Goal: Check status: Check status

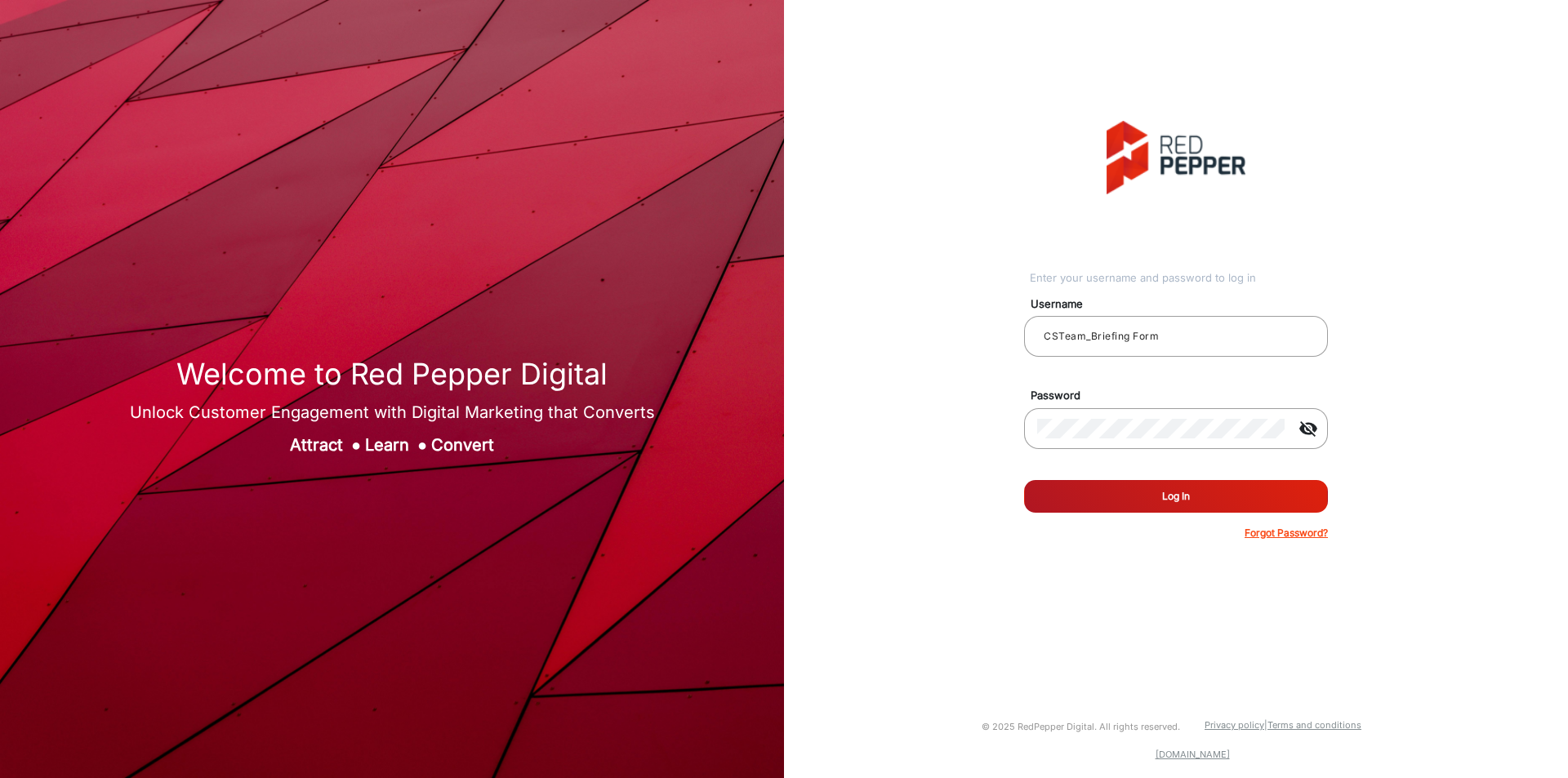
click at [1131, 501] on button "Log In" at bounding box center [1176, 497] width 304 height 33
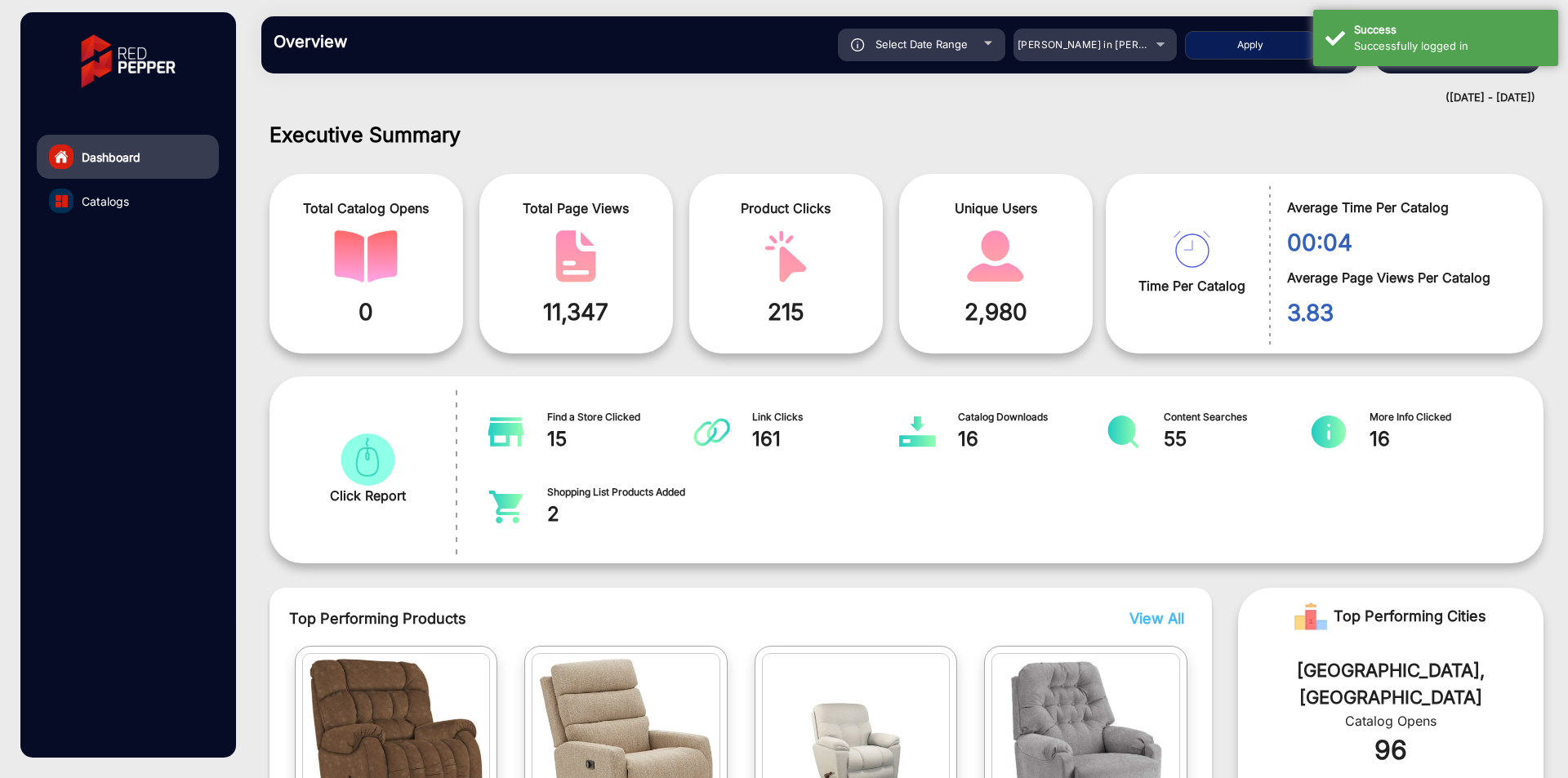
scroll to position [12, 0]
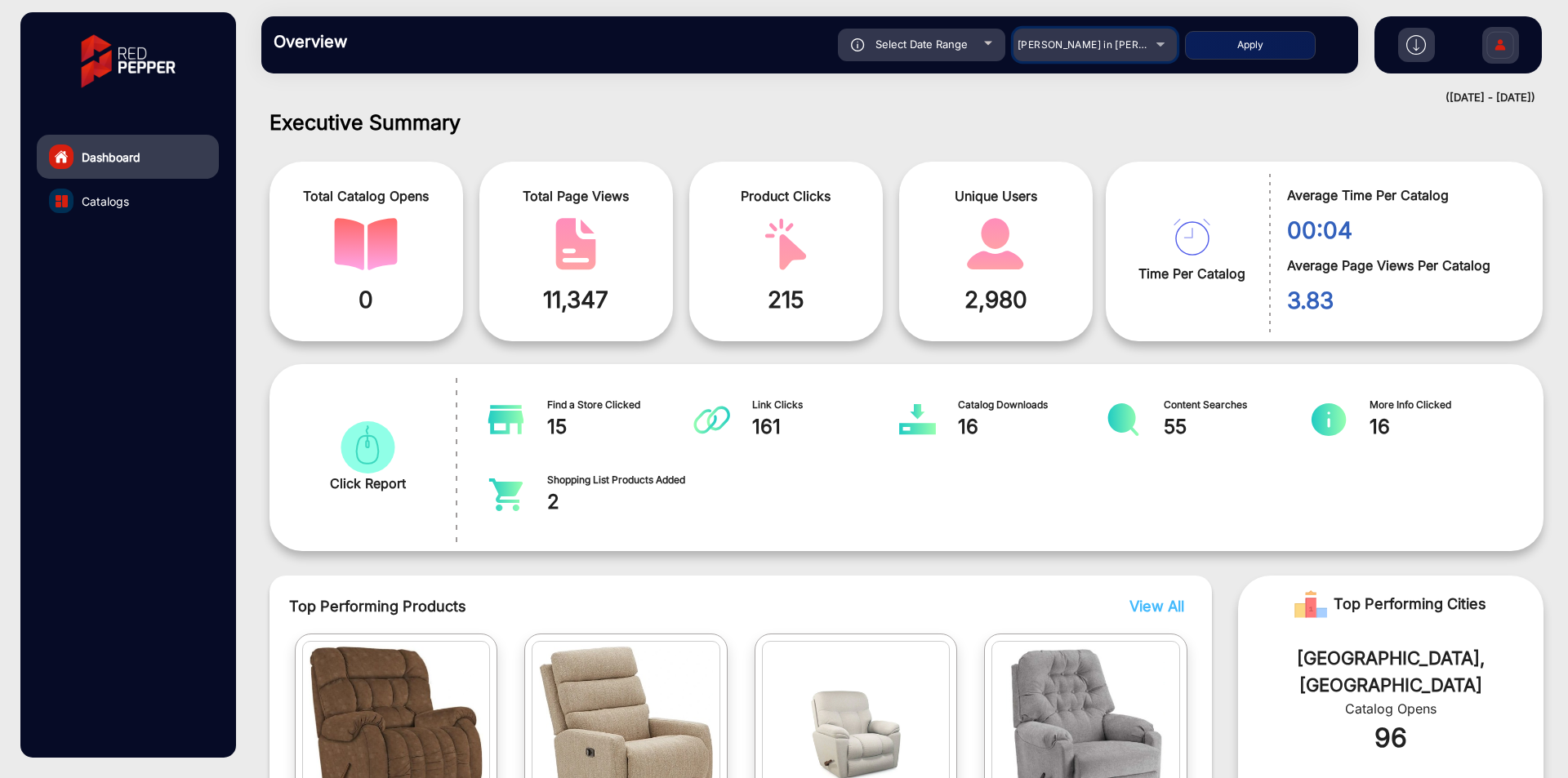
click at [1123, 48] on span "[PERSON_NAME] in [PERSON_NAME]" at bounding box center [1108, 44] width 181 height 12
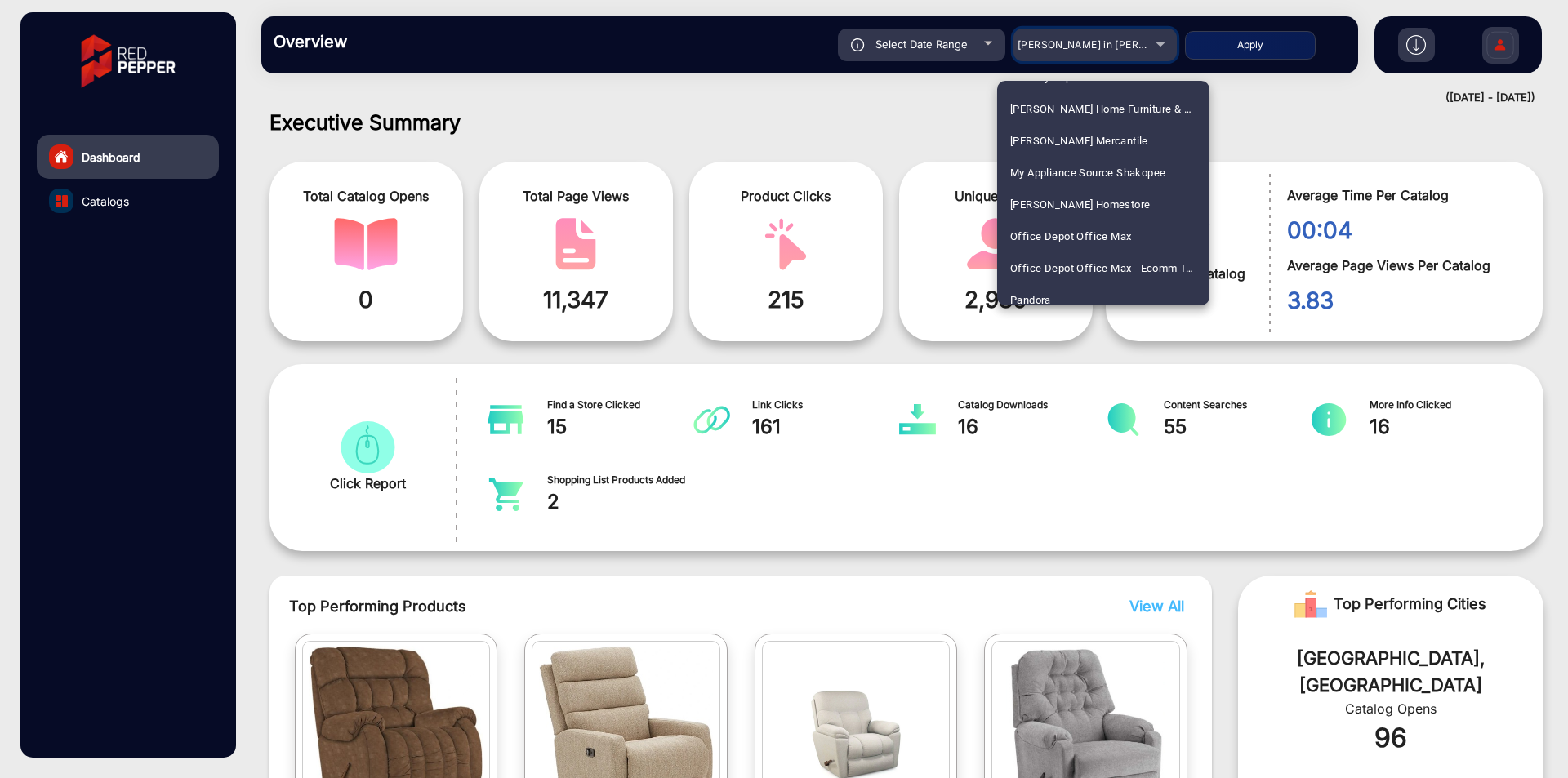
scroll to position [2938, 0]
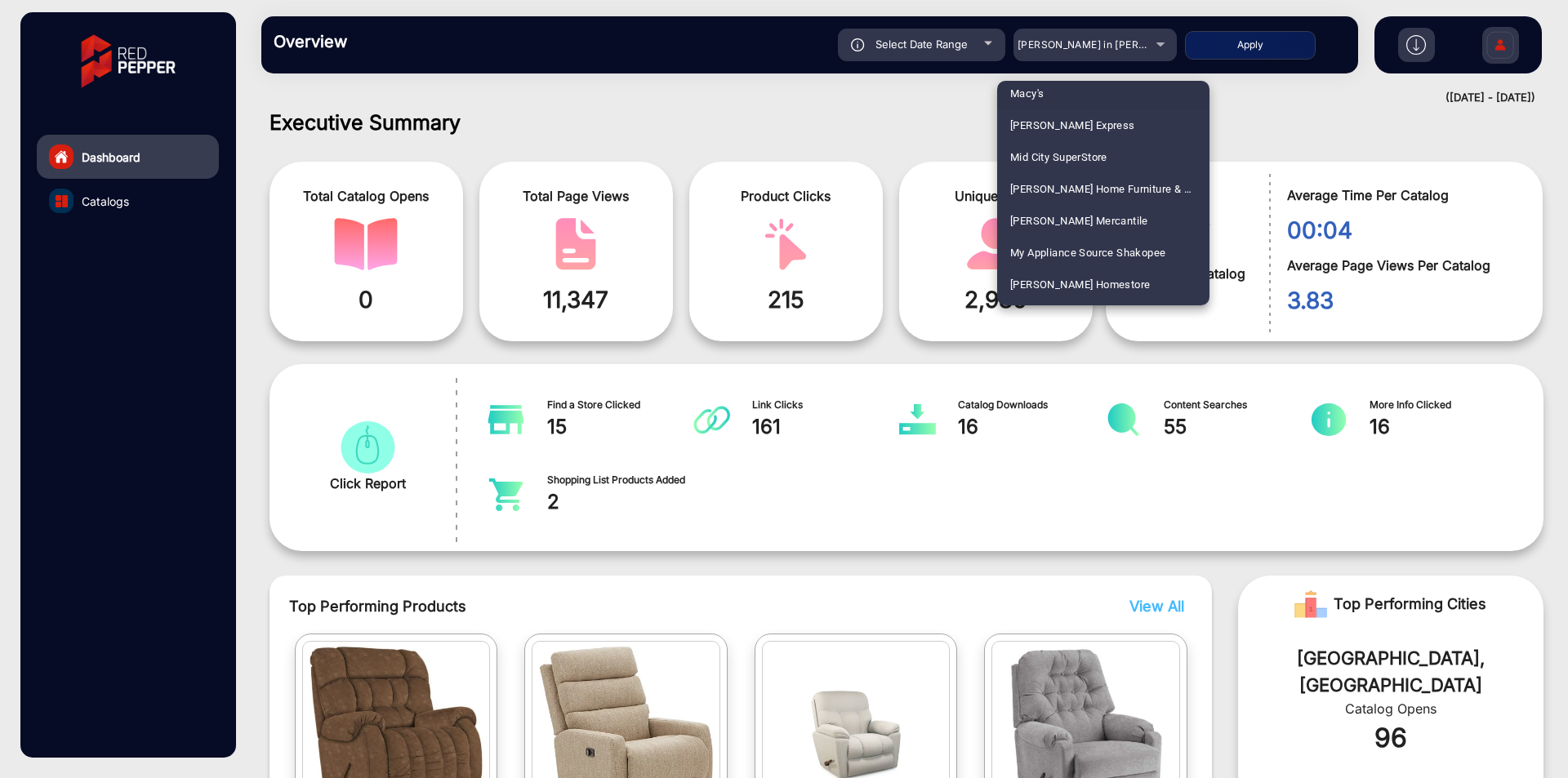
click at [1058, 92] on mat-option "Macy's" at bounding box center [1103, 93] width 213 height 32
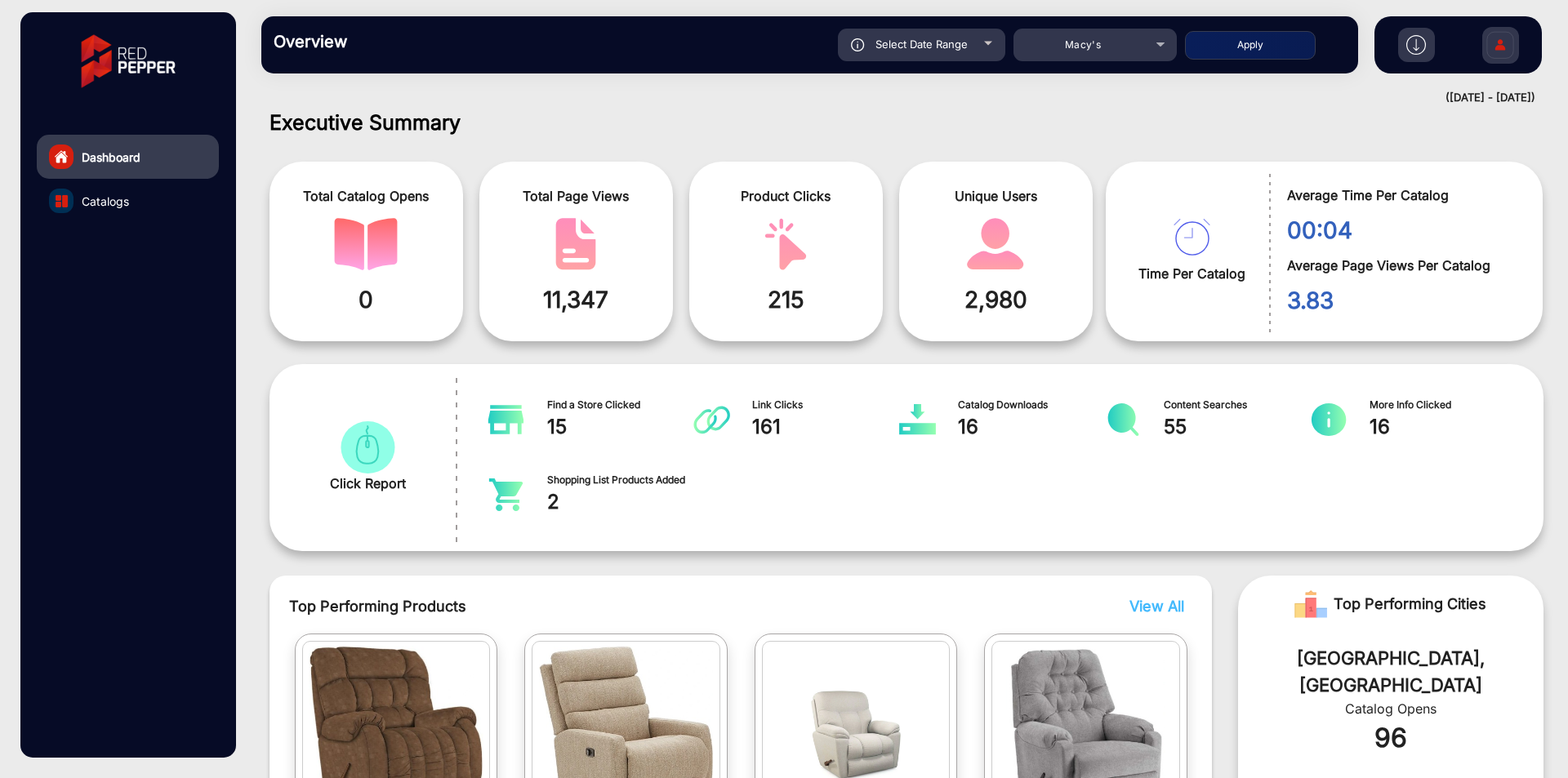
click at [1238, 38] on button "Apply" at bounding box center [1249, 45] width 130 height 28
type input "[DATE]"
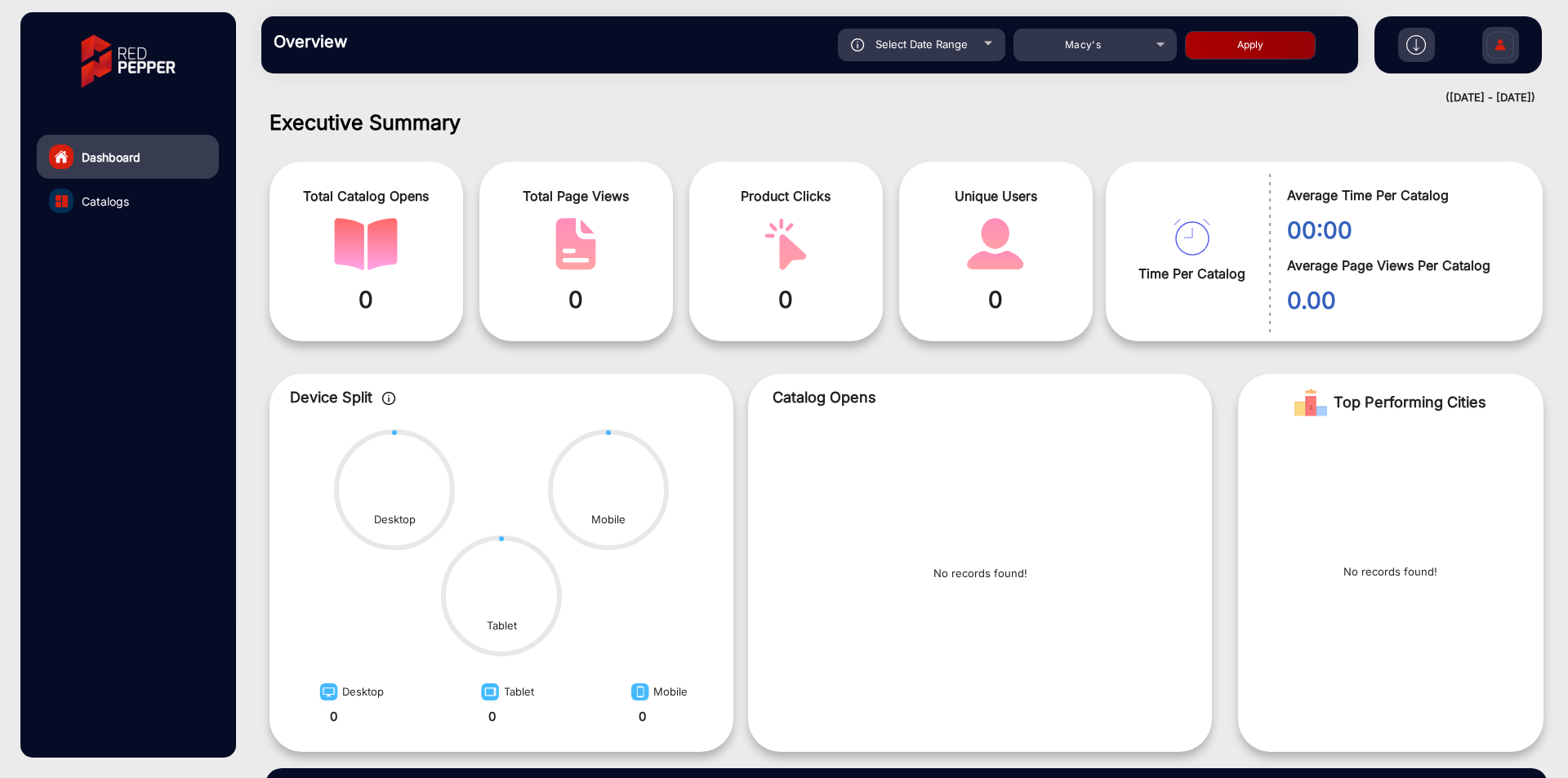
click at [931, 44] on span "Select Date Range" at bounding box center [921, 43] width 92 height 13
type input "[DATE]"
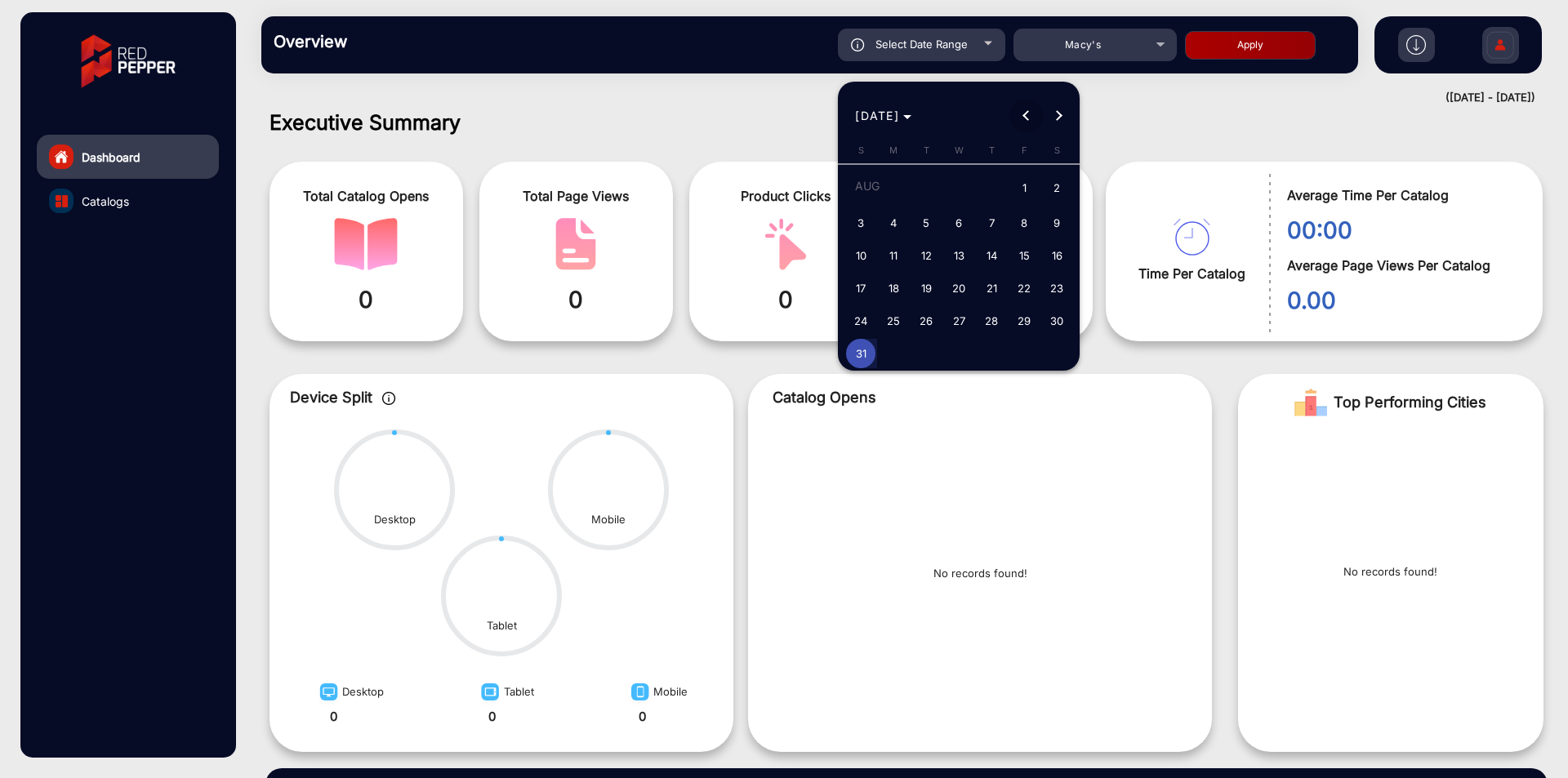
click at [1025, 108] on span "Previous month" at bounding box center [1026, 116] width 33 height 33
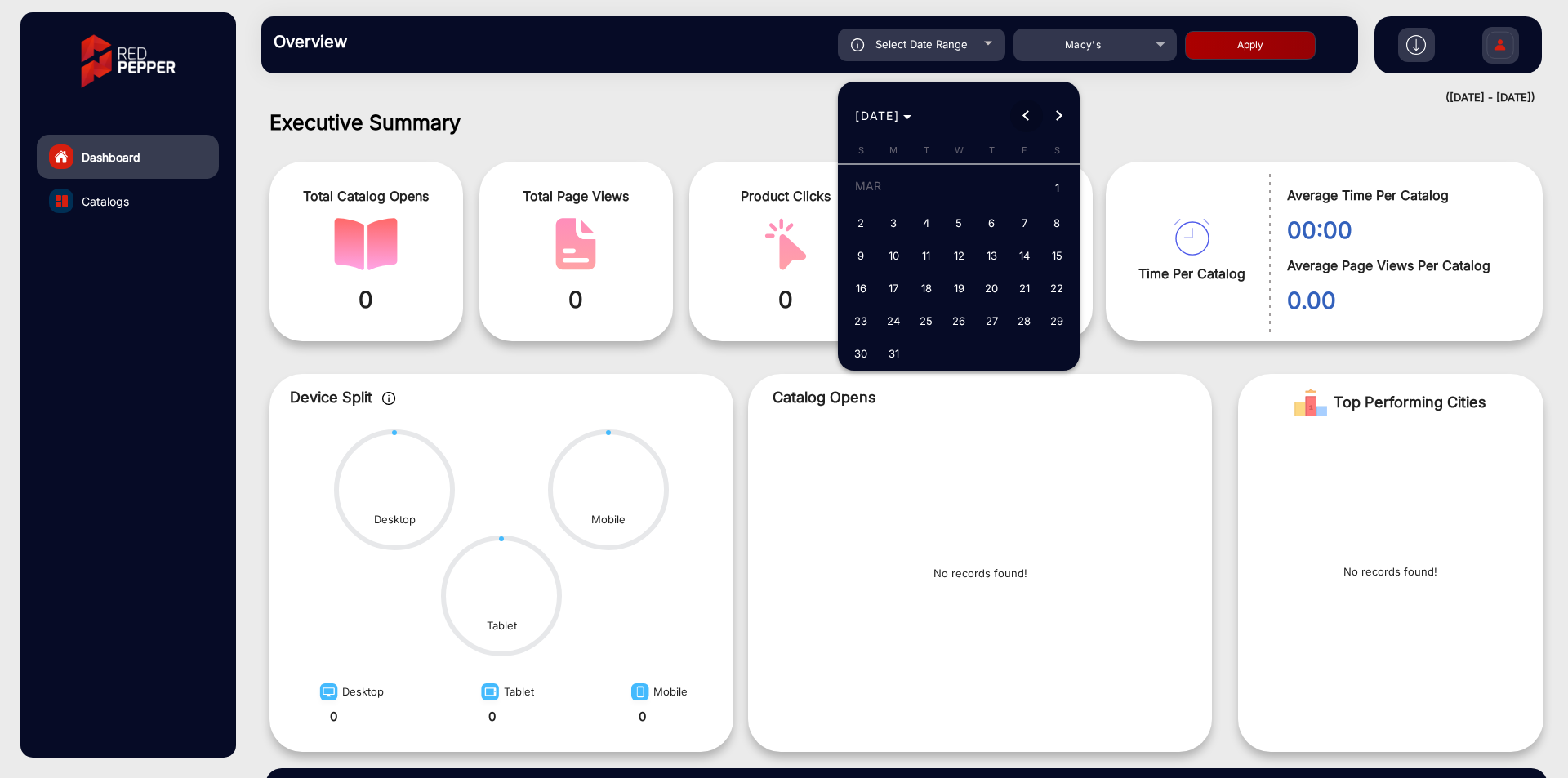
click at [1025, 108] on span "Previous month" at bounding box center [1026, 116] width 33 height 33
click at [862, 325] on span "24" at bounding box center [860, 320] width 29 height 29
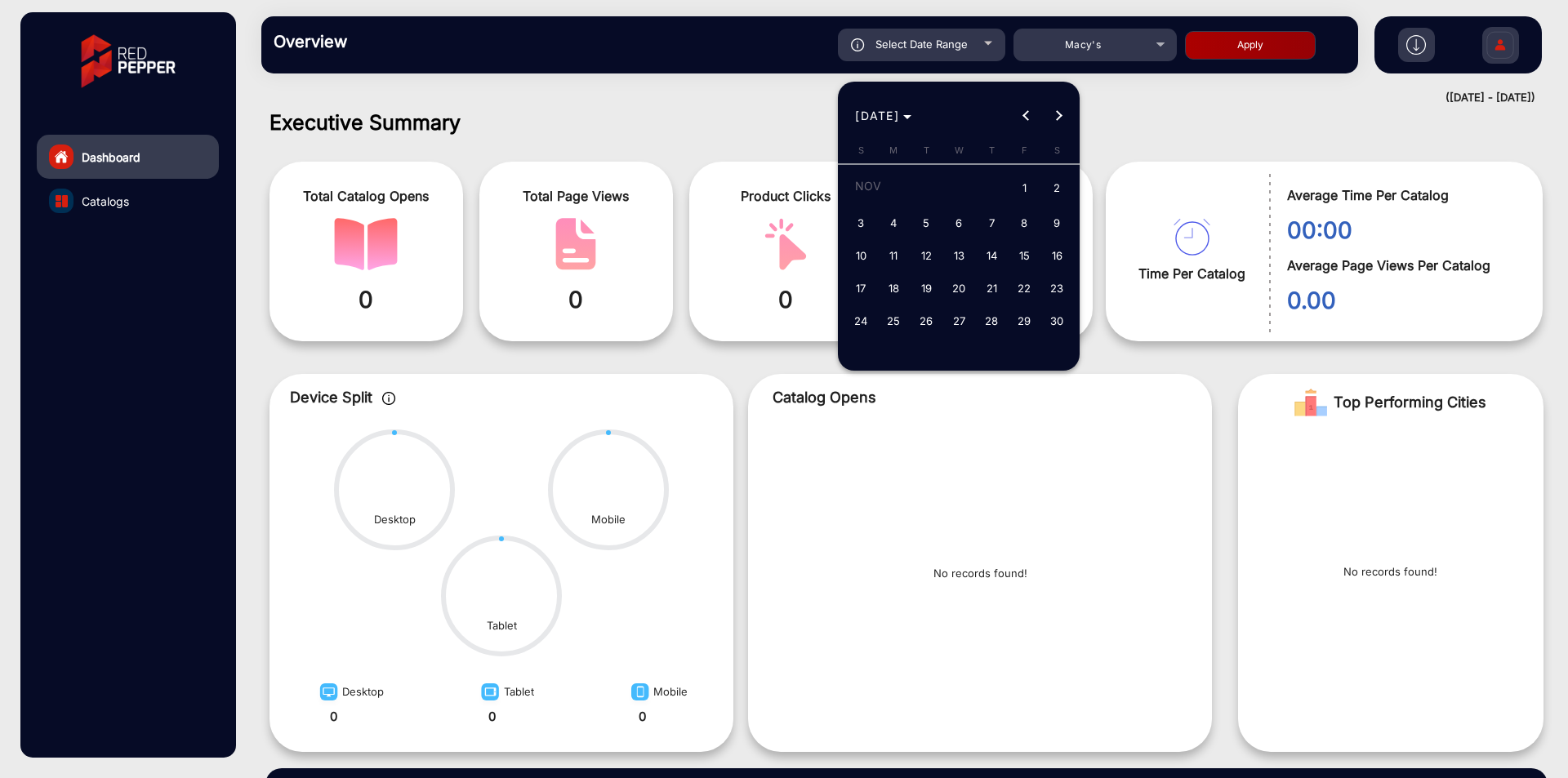
type input "[DATE]"
click at [1047, 314] on span "30" at bounding box center [1057, 320] width 29 height 29
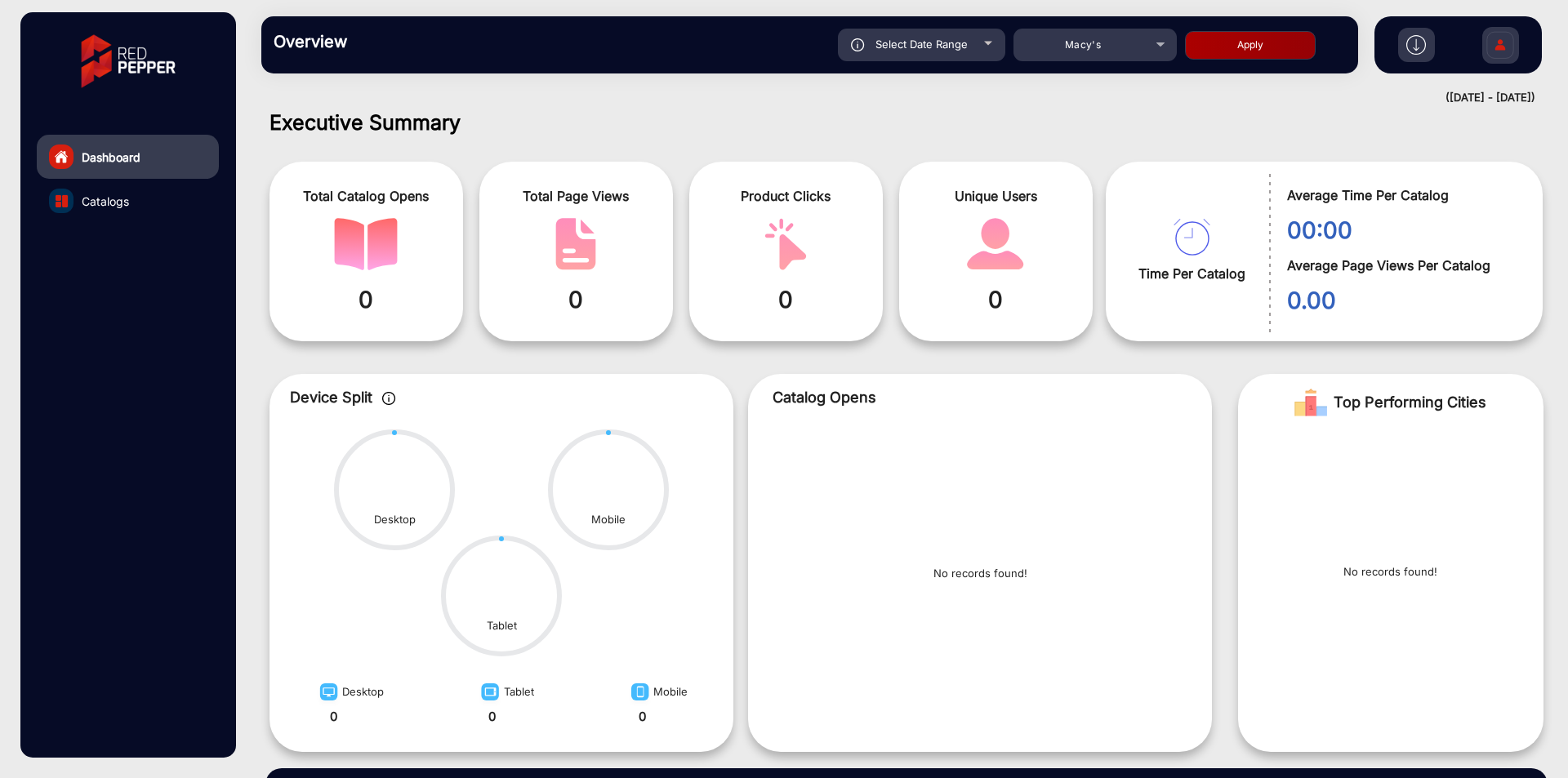
type input "[DATE]"
click at [1256, 53] on button "Apply" at bounding box center [1249, 45] width 130 height 28
type input "[DATE]"
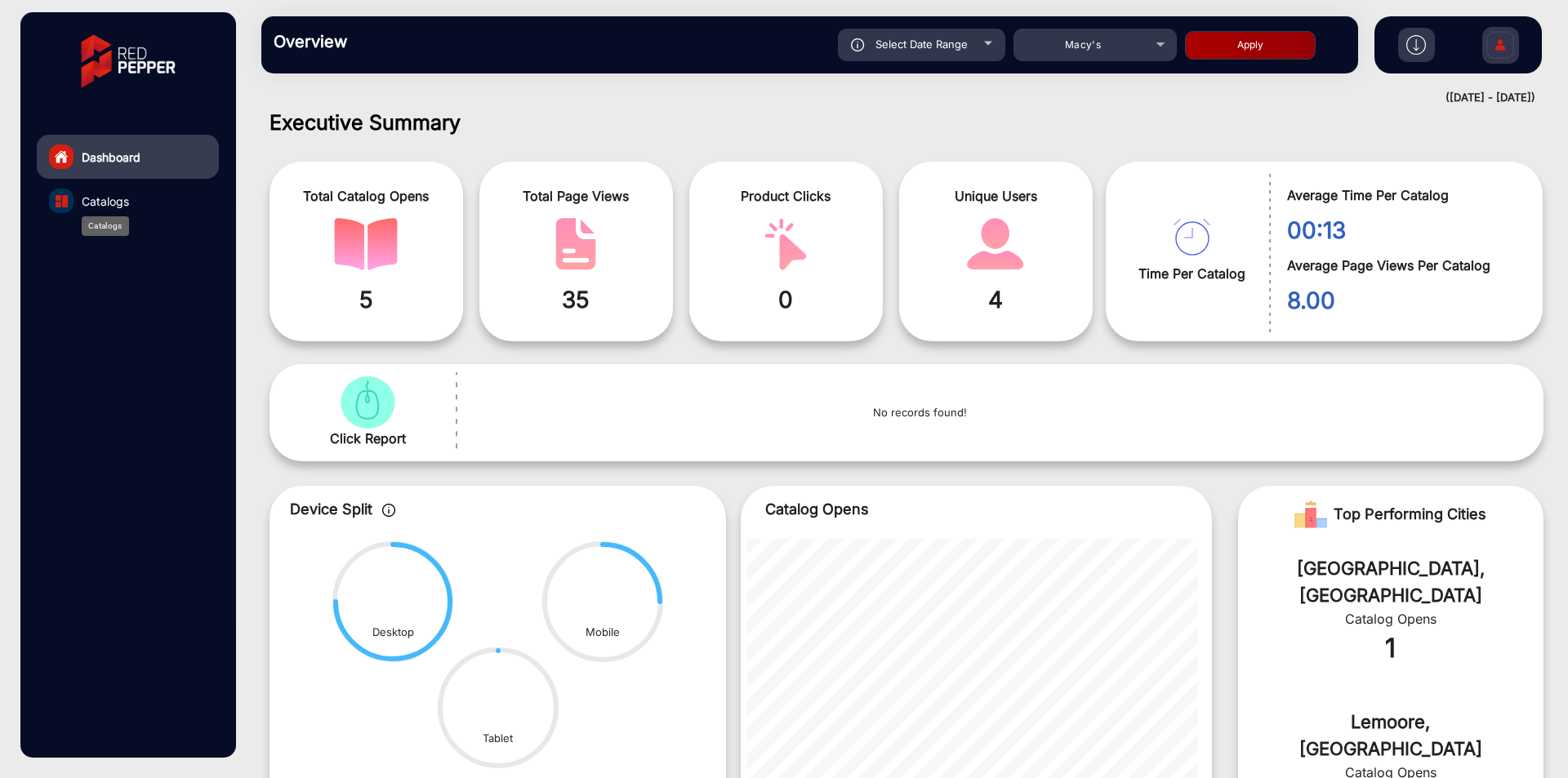
click at [121, 193] on span "Catalogs" at bounding box center [105, 201] width 48 height 17
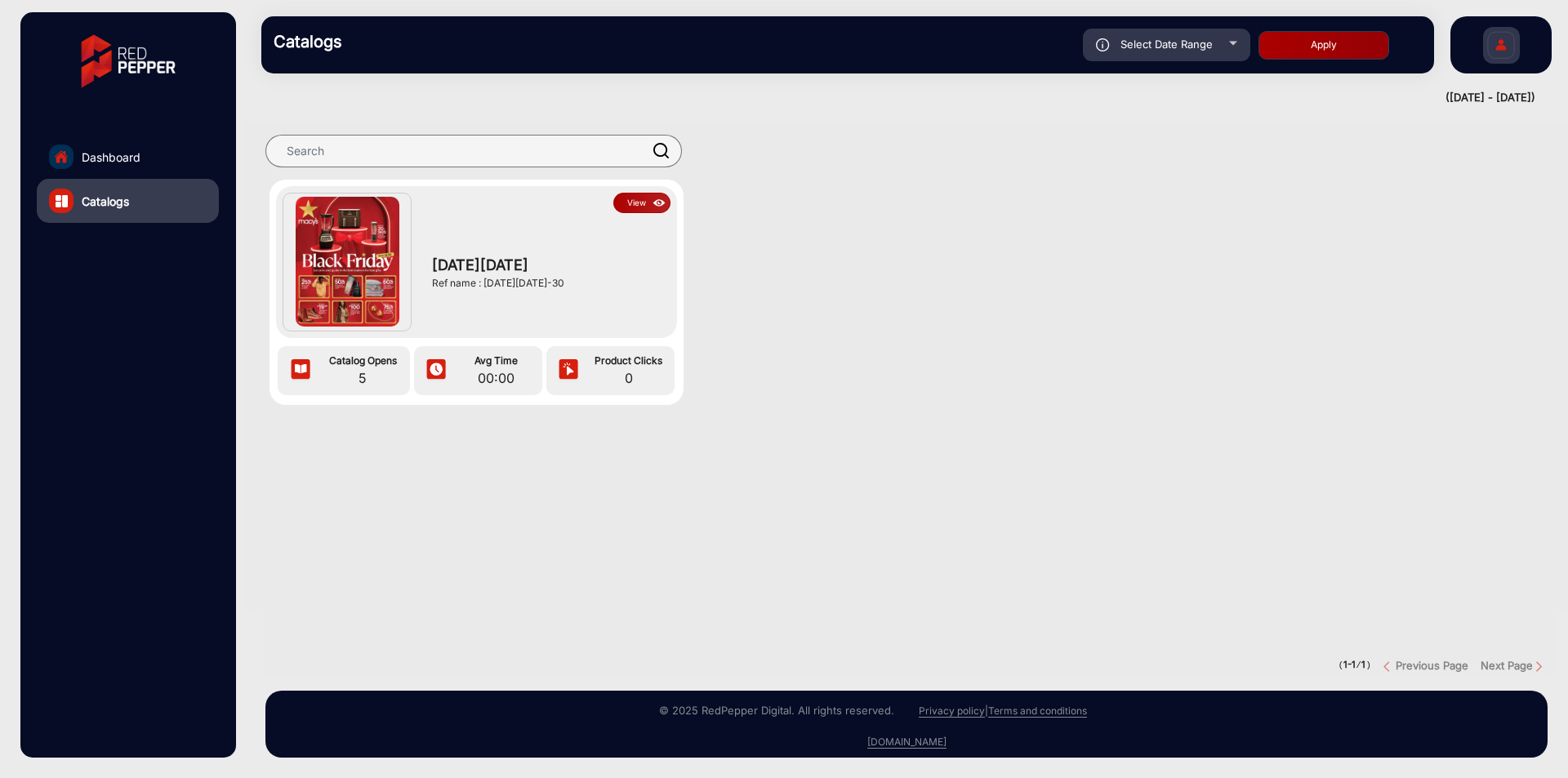
click at [657, 199] on img at bounding box center [659, 203] width 19 height 18
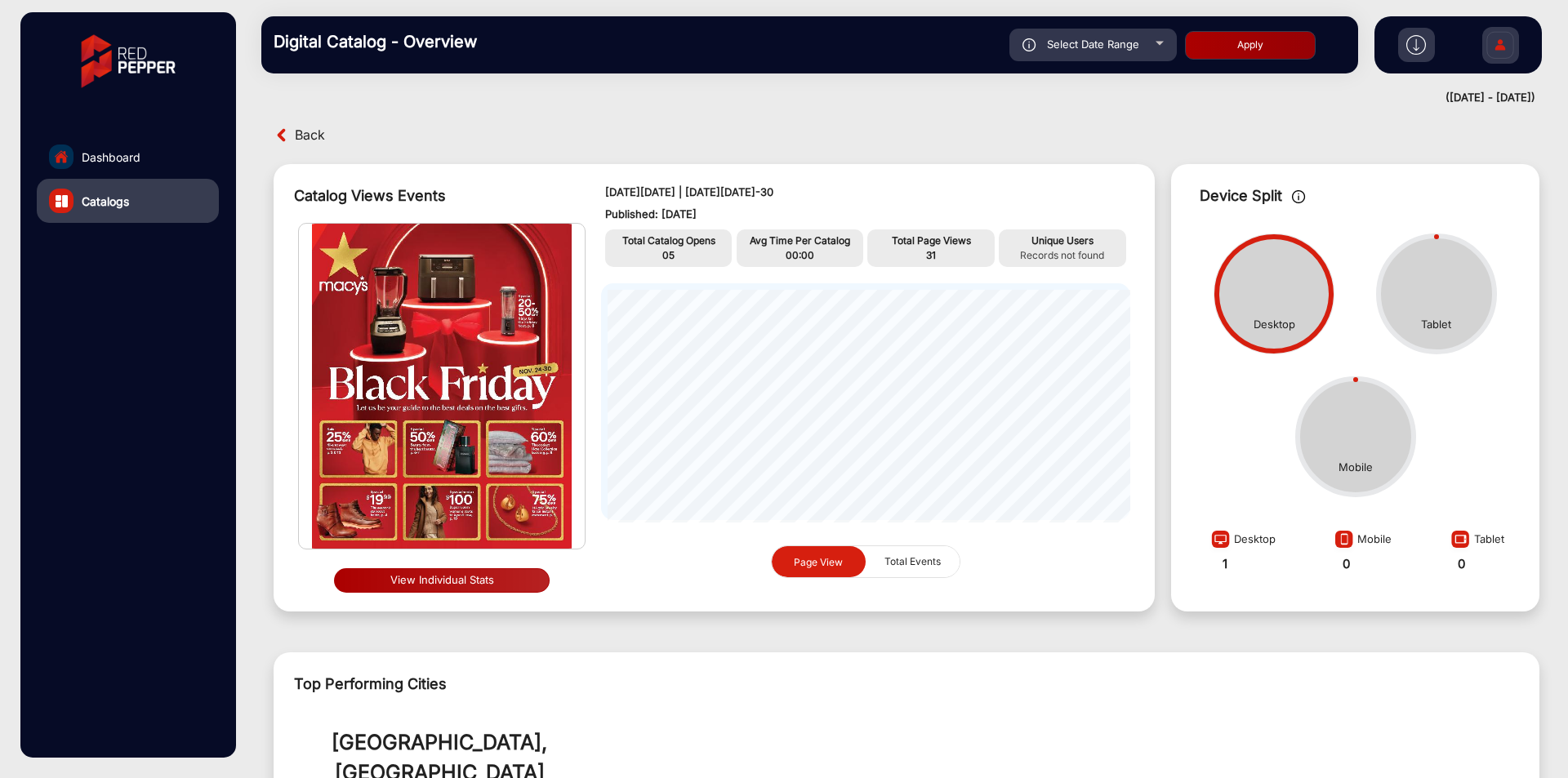
click at [1131, 54] on div "Select Date Range" at bounding box center [1093, 45] width 168 height 33
type input "[DATE]"
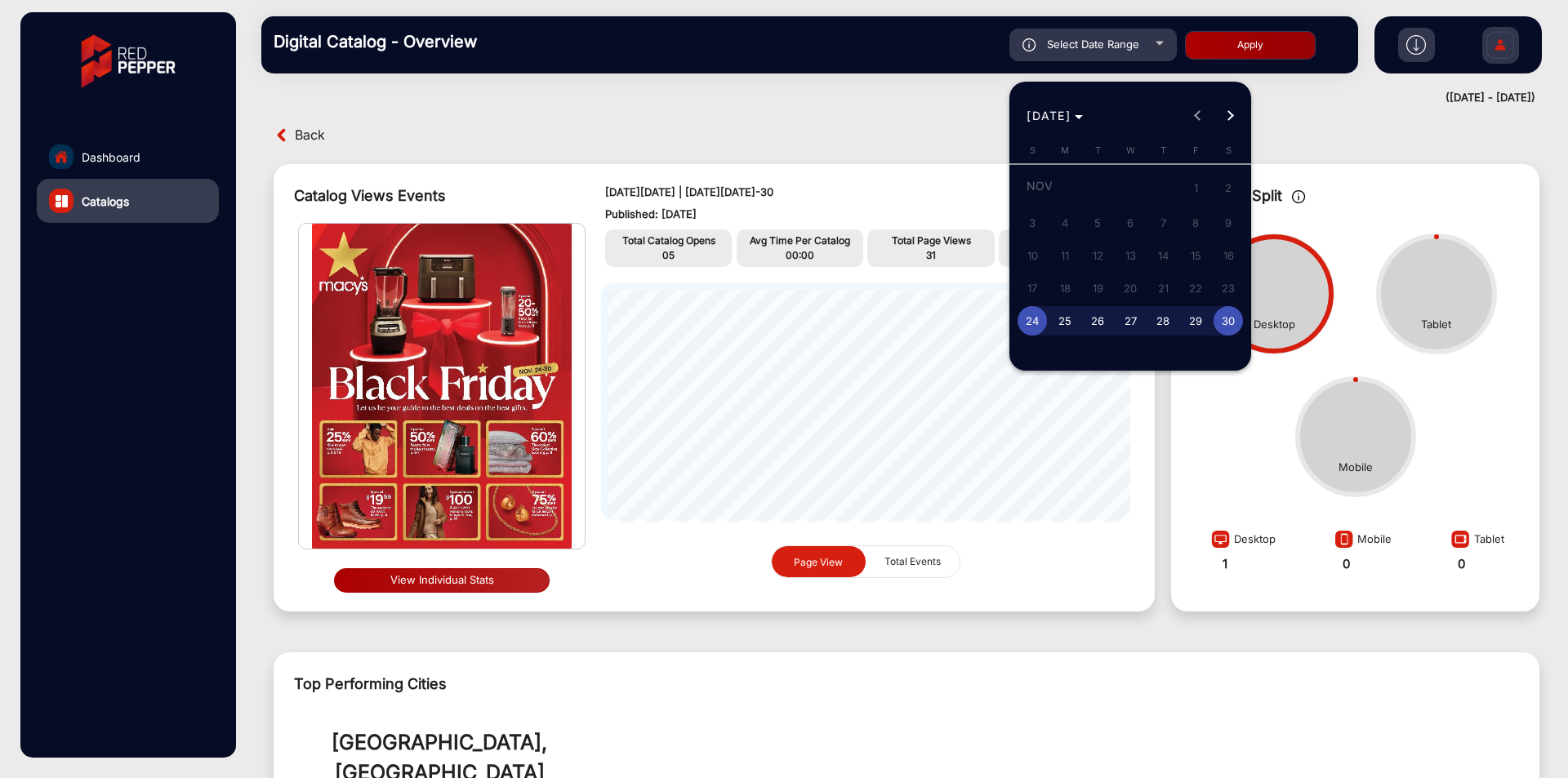
click at [1191, 119] on div "[DATE] [DATE]" at bounding box center [1130, 116] width 233 height 33
click at [1195, 120] on div "[DATE] [DATE]" at bounding box center [1130, 116] width 233 height 33
click at [1197, 114] on div "[DATE] [DATE]" at bounding box center [1130, 116] width 233 height 33
click at [1036, 319] on span "24" at bounding box center [1032, 320] width 29 height 29
click at [1225, 120] on span "Next month" at bounding box center [1230, 116] width 33 height 33
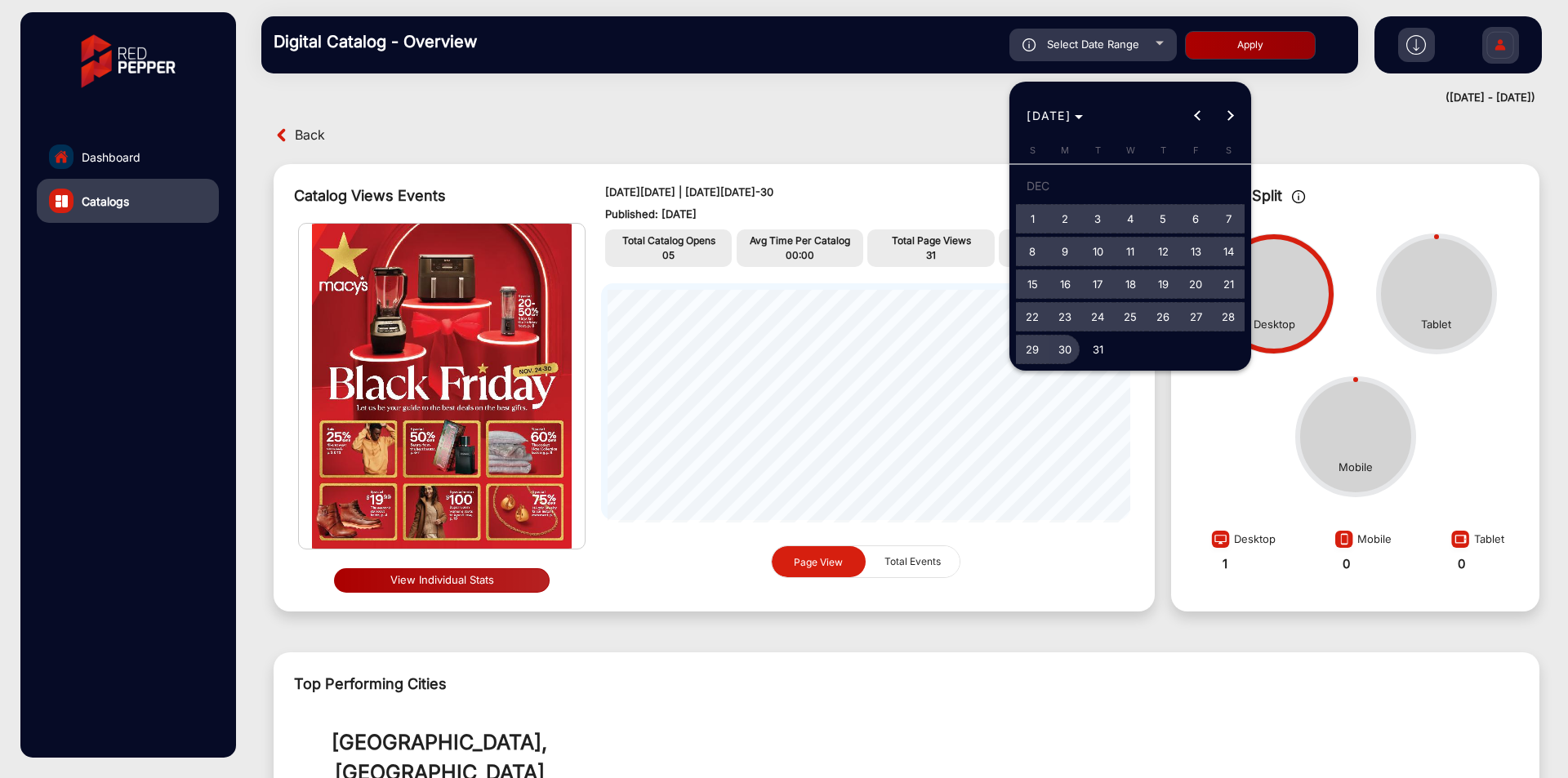
click at [1066, 347] on span "30" at bounding box center [1064, 350] width 29 height 29
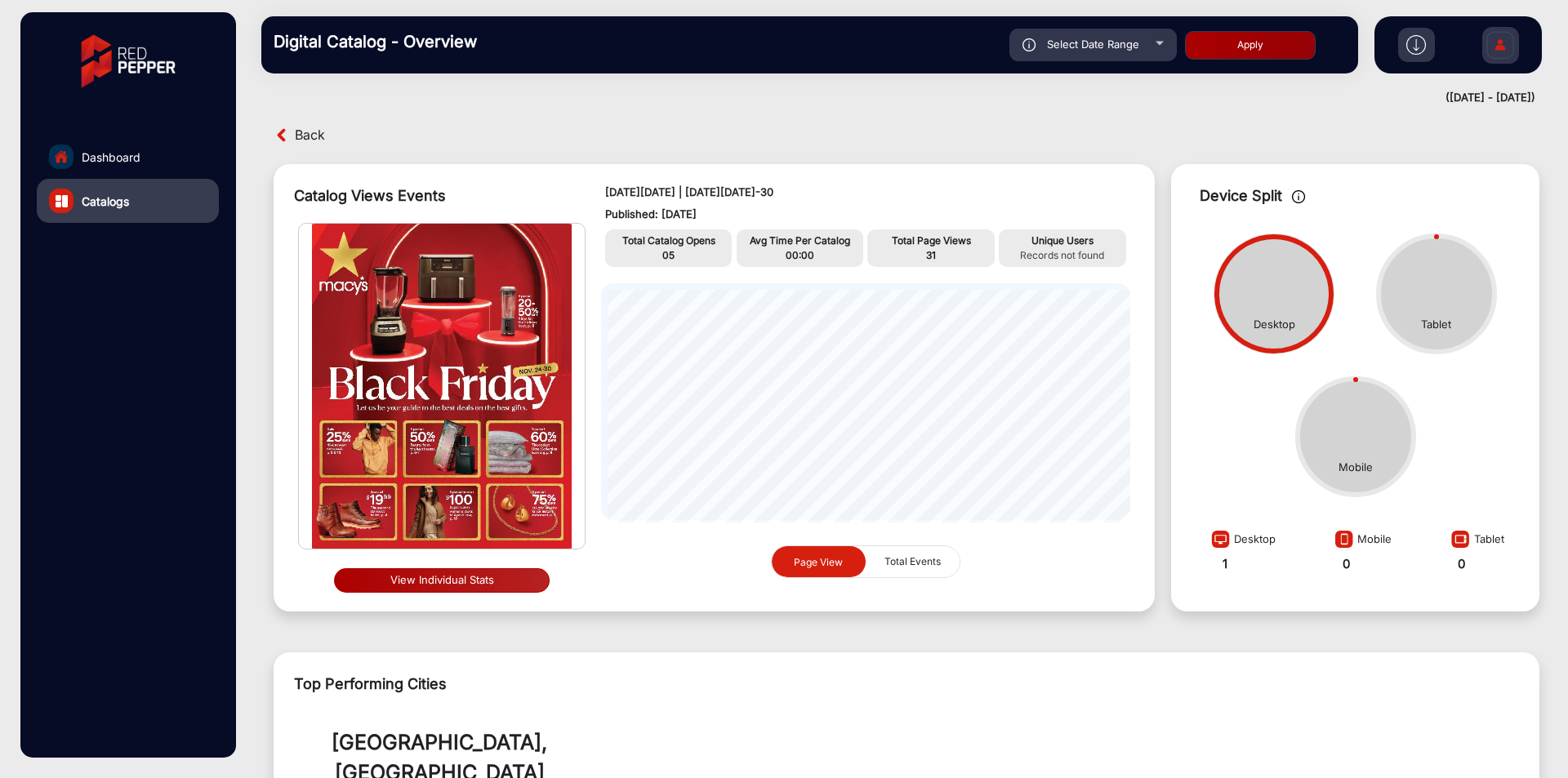
type input "[DATE]"
click at [1206, 47] on button "Apply" at bounding box center [1249, 45] width 130 height 28
type input "[DATE]"
